Goal: Task Accomplishment & Management: Complete application form

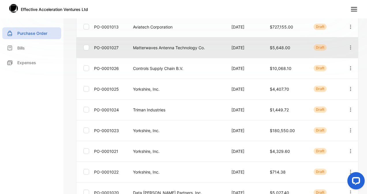
scroll to position [93, 0]
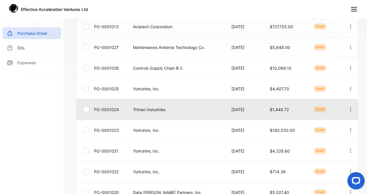
click at [159, 106] on td "Triman Industries" at bounding box center [175, 109] width 98 height 21
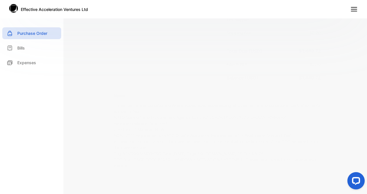
scroll to position [235, 0]
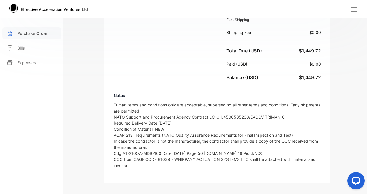
click at [35, 33] on p "Purchase Order" at bounding box center [32, 33] width 30 height 6
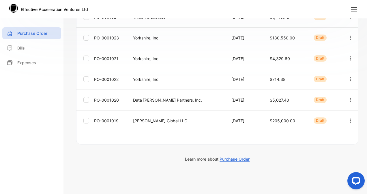
scroll to position [196, 0]
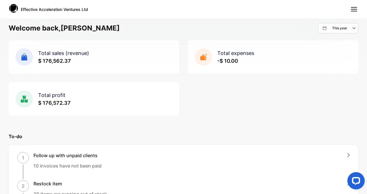
click at [350, 9] on nav "Effective Acceleration Ventures Ltd" at bounding box center [183, 9] width 367 height 18
click at [353, 9] on line at bounding box center [354, 9] width 6 height 0
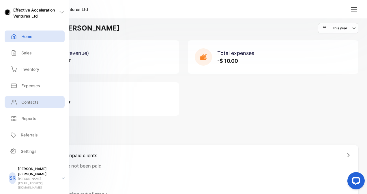
click at [31, 105] on p "Contacts" at bounding box center [29, 102] width 17 height 6
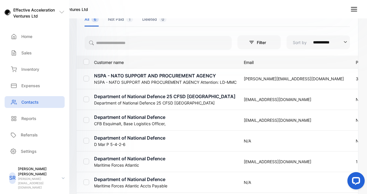
scroll to position [103, 0]
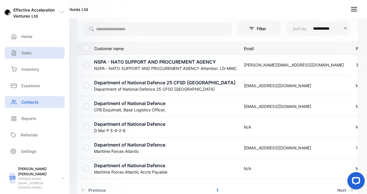
click at [28, 53] on p "Sales" at bounding box center [26, 53] width 10 height 6
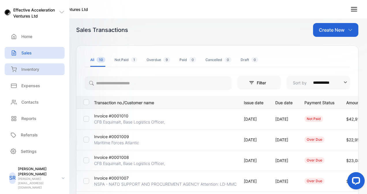
click at [27, 73] on div "Inventory" at bounding box center [35, 69] width 60 height 12
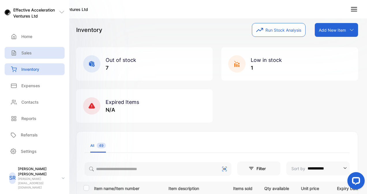
click at [26, 55] on p "Sales" at bounding box center [26, 53] width 10 height 6
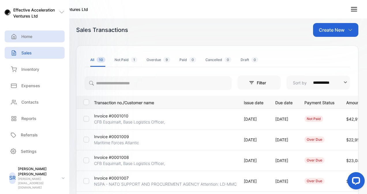
click at [35, 35] on div "Home" at bounding box center [35, 37] width 60 height 12
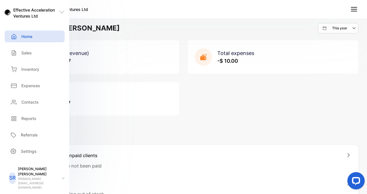
click at [352, 10] on icon at bounding box center [354, 9] width 8 height 8
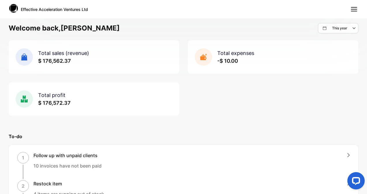
click at [352, 10] on icon at bounding box center [354, 9] width 8 height 8
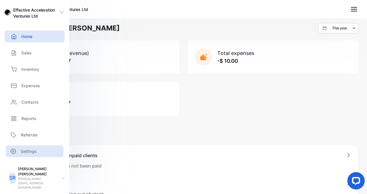
click at [40, 158] on div "Settings" at bounding box center [35, 152] width 58 height 12
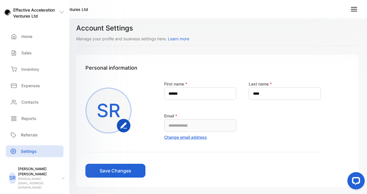
click at [40, 175] on div "SR [PERSON_NAME] [PERSON_NAME][EMAIL_ADDRESS][DOMAIN_NAME]" at bounding box center [34, 175] width 69 height 30
click at [41, 177] on p "[PERSON_NAME]" at bounding box center [37, 172] width 39 height 10
click at [36, 177] on p "[PERSON_NAME][EMAIL_ADDRESS][DOMAIN_NAME]" at bounding box center [37, 183] width 39 height 13
click at [16, 31] on div "Home" at bounding box center [35, 37] width 60 height 12
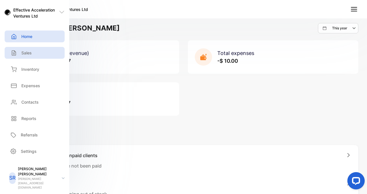
click at [31, 54] on p "Sales" at bounding box center [26, 53] width 10 height 6
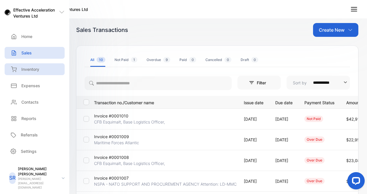
click at [28, 71] on p "Inventory" at bounding box center [30, 69] width 18 height 6
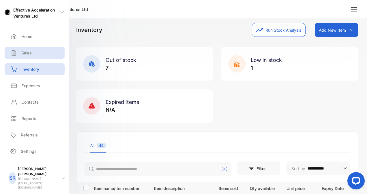
click at [27, 55] on p "Sales" at bounding box center [26, 53] width 10 height 6
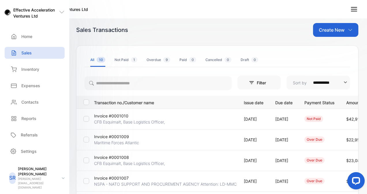
click at [343, 25] on div "Create New" at bounding box center [335, 30] width 45 height 14
click at [343, 24] on div "Create New" at bounding box center [335, 30] width 45 height 14
click at [352, 8] on line at bounding box center [354, 8] width 6 height 0
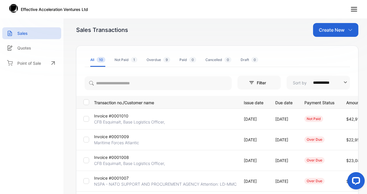
click at [351, 8] on line at bounding box center [354, 8] width 6 height 0
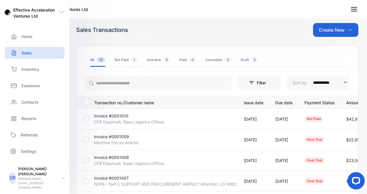
click at [27, 177] on p "[PERSON_NAME]" at bounding box center [37, 172] width 39 height 10
click at [16, 175] on p "SR" at bounding box center [12, 179] width 6 height 8
click at [26, 155] on p "Settings" at bounding box center [29, 152] width 16 height 6
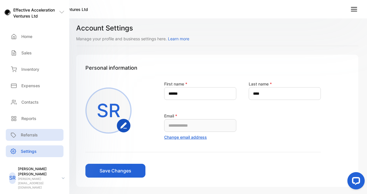
click at [26, 138] on p "Referrals" at bounding box center [29, 135] width 17 height 6
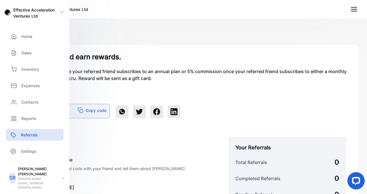
click at [61, 12] on icon at bounding box center [62, 12] width 6 height 6
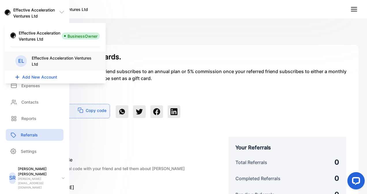
click at [39, 63] on p "Effective Acceleration Ventures Ltd" at bounding box center [63, 61] width 63 height 12
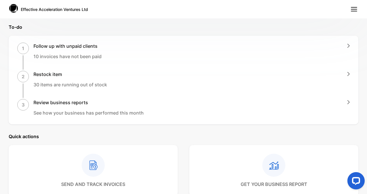
scroll to position [109, 0]
click at [358, 5] on nav "Effective Acceleration Ventures Ltd" at bounding box center [183, 9] width 367 height 18
click at [355, 8] on line at bounding box center [354, 8] width 6 height 0
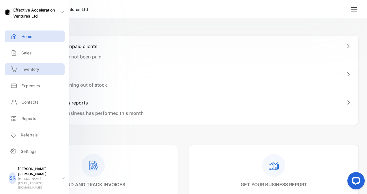
click at [29, 70] on p "Inventory" at bounding box center [30, 69] width 18 height 6
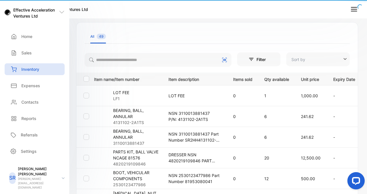
type input "**********"
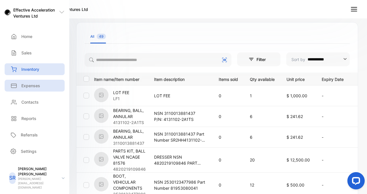
click at [28, 84] on p "Expenses" at bounding box center [30, 86] width 19 height 6
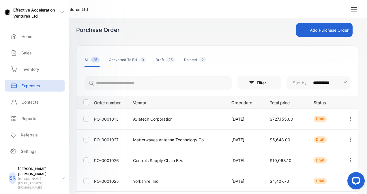
click at [300, 28] on icon "button" at bounding box center [302, 30] width 4 height 4
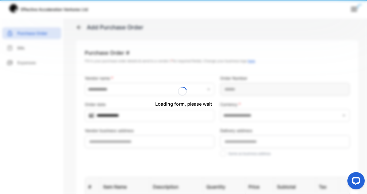
type Number-inputPurchaseOrderNumber "**********"
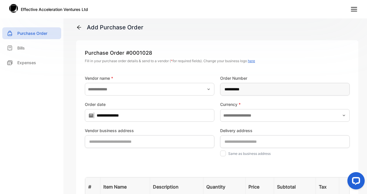
type input "**********"
click at [206, 91] on icon "button" at bounding box center [208, 89] width 5 height 5
click at [103, 118] on p "Add new vendor" at bounding box center [112, 117] width 31 height 6
click at [206, 90] on icon "button" at bounding box center [208, 89] width 5 height 5
click at [121, 114] on div "Add new vendor" at bounding box center [150, 117] width 130 height 12
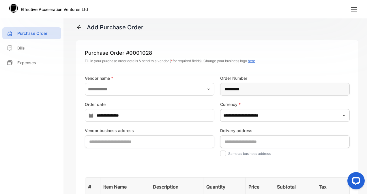
click at [143, 81] on label "Vendor name *" at bounding box center [150, 78] width 130 height 6
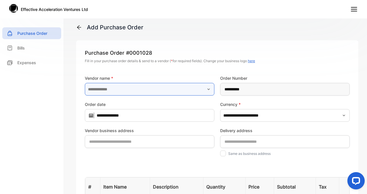
click at [205, 85] on input "text" at bounding box center [150, 89] width 130 height 13
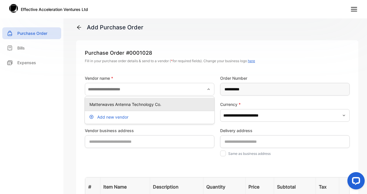
click at [136, 110] on li "Matterwaves Antenna Technology Co." at bounding box center [150, 104] width 130 height 13
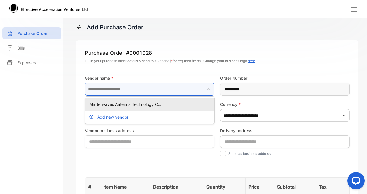
type input "**********"
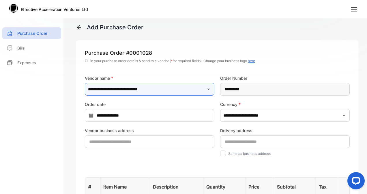
type address-inputShippingAddress "**********"
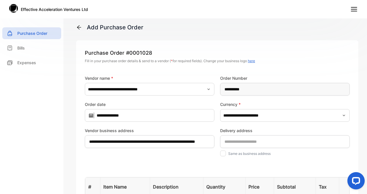
click at [178, 130] on label "Vendor business address" at bounding box center [150, 131] width 130 height 6
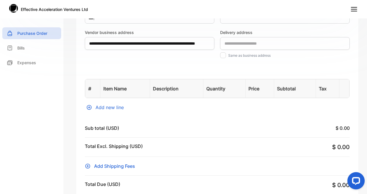
scroll to position [99, 0]
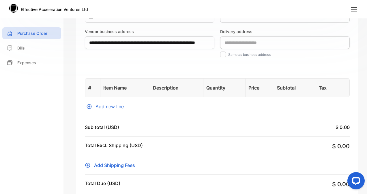
click at [115, 106] on div "Add new line" at bounding box center [217, 106] width 265 height 7
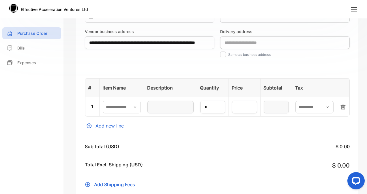
click at [136, 106] on icon "button" at bounding box center [135, 107] width 5 height 5
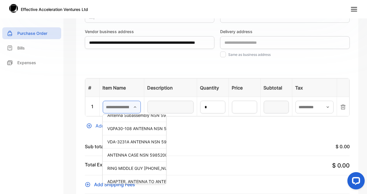
scroll to position [358, 0]
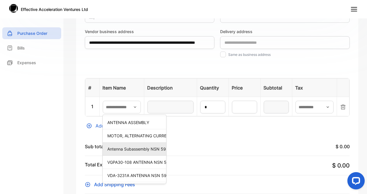
click at [125, 148] on p "Antenna Subassembly NSN 5985200005110" at bounding box center [135, 149] width 57 height 6
type input "**********"
type input "*"
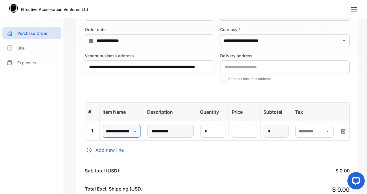
scroll to position [76, 0]
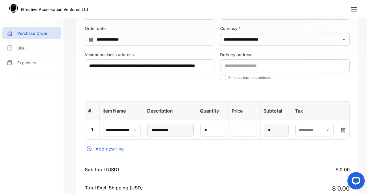
click at [136, 130] on icon "button" at bounding box center [135, 130] width 5 height 5
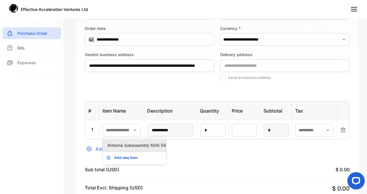
type input "**********"
click at [339, 125] on td at bounding box center [343, 129] width 12 height 19
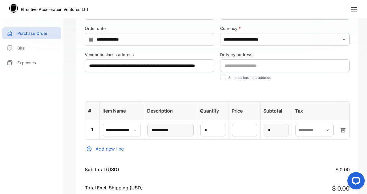
click at [341, 128] on icon at bounding box center [343, 130] width 5 height 5
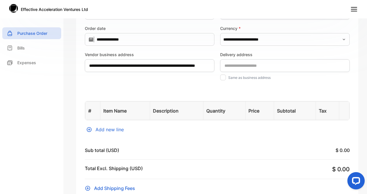
scroll to position [0, 0]
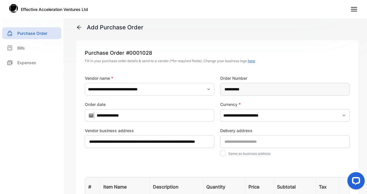
click at [76, 27] on div "**********" at bounding box center [217, 97] width 299 height 194
click at [79, 27] on icon at bounding box center [79, 28] width 6 height 6
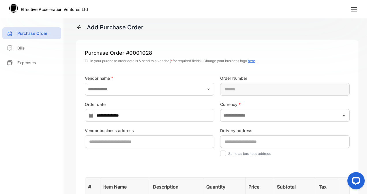
type input "**********"
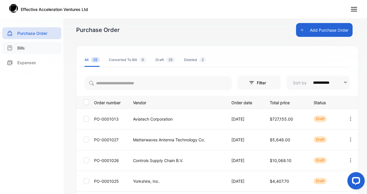
click at [38, 52] on div "Bills" at bounding box center [31, 48] width 59 height 12
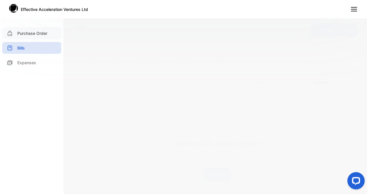
click at [23, 37] on div "Purchase Order" at bounding box center [31, 33] width 59 height 12
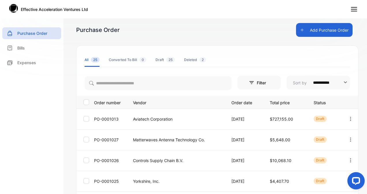
click at [355, 9] on line at bounding box center [354, 9] width 6 height 0
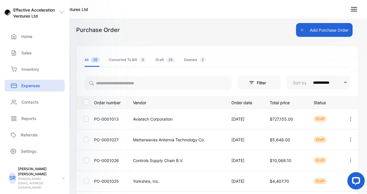
click at [300, 30] on icon "button" at bounding box center [302, 30] width 4 height 4
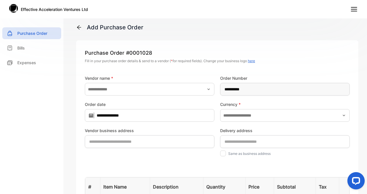
type Number-inputPurchaseOrderNumber "**********"
type input "**********"
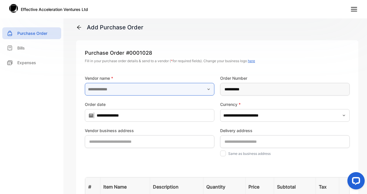
click at [143, 85] on input "text" at bounding box center [150, 89] width 130 height 13
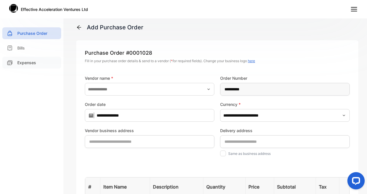
click at [23, 66] on div "Expenses" at bounding box center [31, 63] width 59 height 12
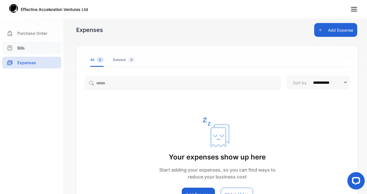
click at [25, 49] on p "Bills" at bounding box center [21, 48] width 8 height 6
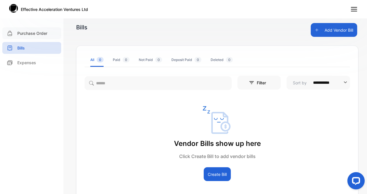
click at [27, 36] on p "Purchase Order" at bounding box center [32, 33] width 30 height 6
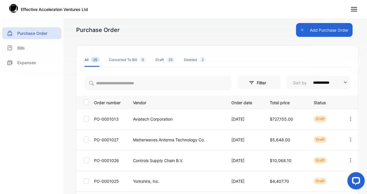
click at [349, 10] on nav "Effective Acceleration Ventures Ltd" at bounding box center [183, 9] width 367 height 18
click at [353, 10] on icon at bounding box center [354, 9] width 8 height 8
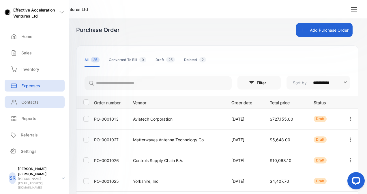
click at [35, 100] on p "Contacts" at bounding box center [29, 102] width 17 height 6
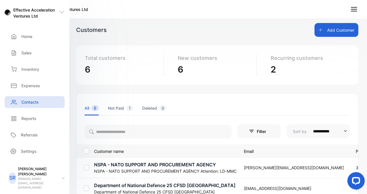
click at [35, 107] on div "Contacts" at bounding box center [35, 102] width 60 height 12
click at [34, 40] on div "Home" at bounding box center [35, 37] width 60 height 12
